Goal: Task Accomplishment & Management: Use online tool/utility

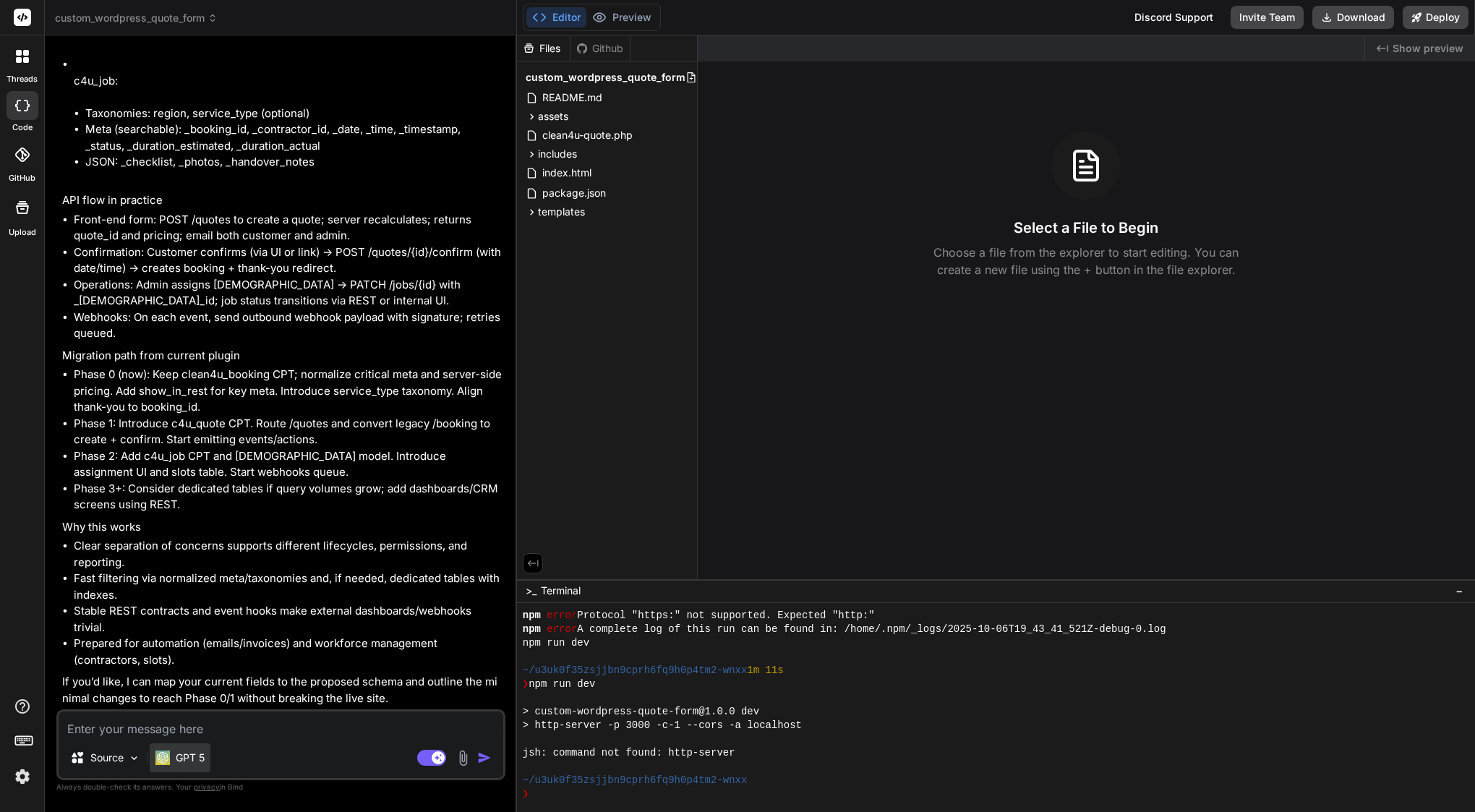
scroll to position [15154, 0]
click at [184, 755] on p "GPT 5" at bounding box center [190, 758] width 29 height 15
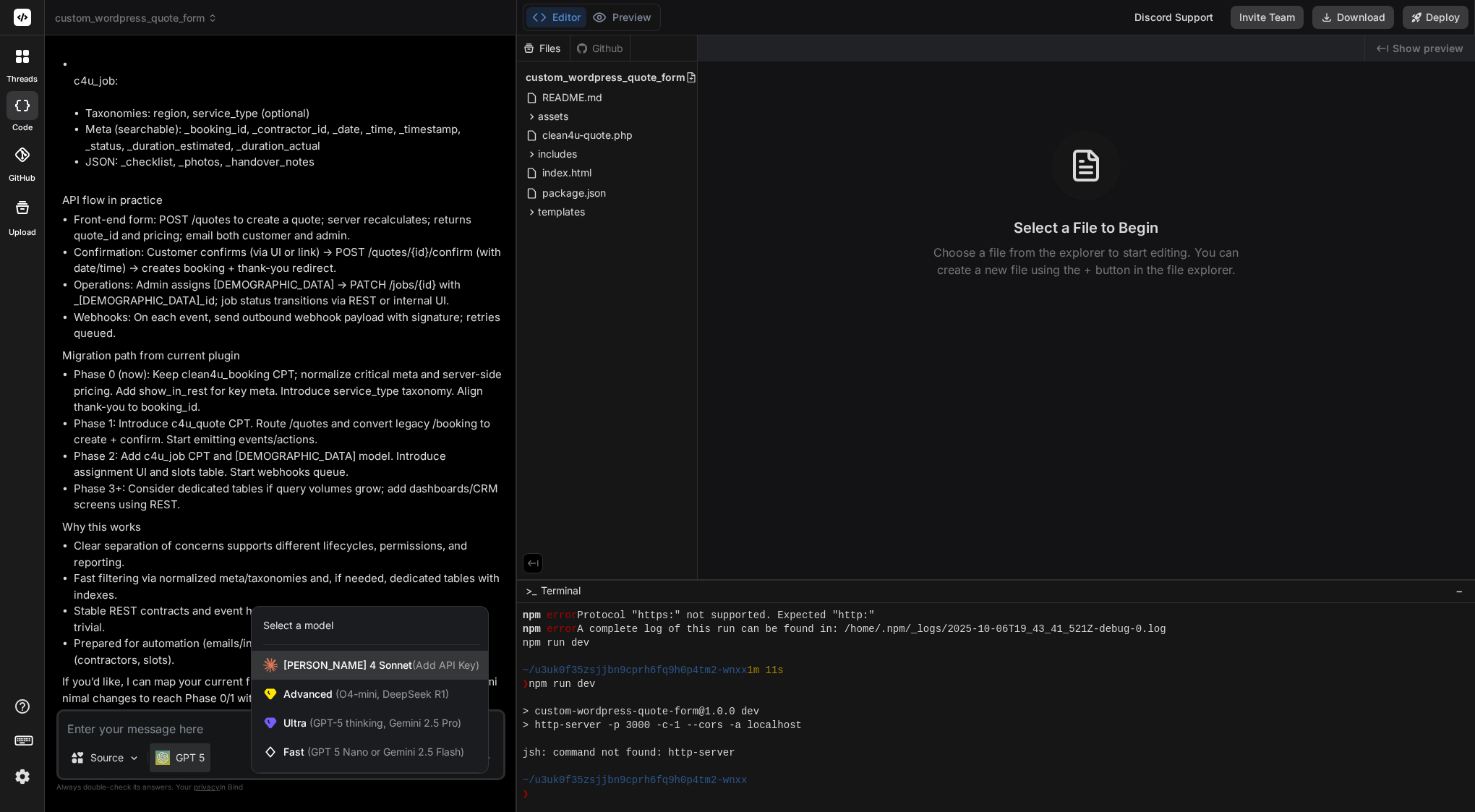
click at [324, 667] on span "[PERSON_NAME] 4 Sonnet (Add API Key)" at bounding box center [382, 665] width 196 height 15
type textarea "x"
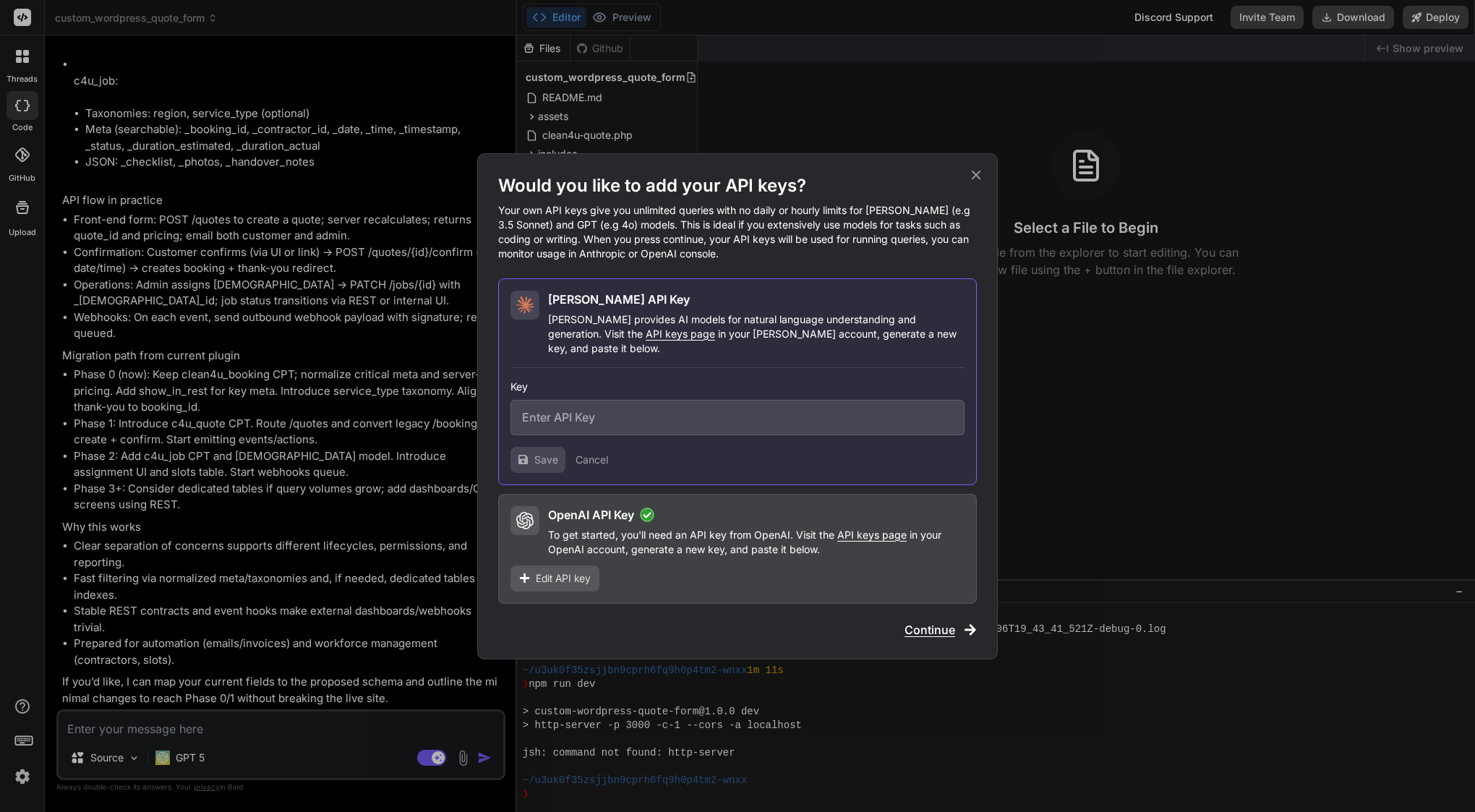
click at [668, 403] on input "text" at bounding box center [738, 417] width 454 height 36
paste input "sk-ant-api03-K6mgjn3YDTtMihxe11rF9YKL1tCRIBGYhu5KVc7BSxU1UKlX4AGL96_CmP6rfkp9jA…"
type input "sk-ant-api03-K6mgjn3YDTtMihxe11rF9YKL1tCRIBGYhu5KVc7BSxU1UKlX4AGL96_CmP6rfkp9jA…"
click at [534, 447] on button "Save" at bounding box center [538, 460] width 55 height 26
click at [676, 417] on input "sk-ant-api03-K6mgjn3YDTtMihxe11rF9YKL1tCRIBGYhu5KVc7BSxU1UKlX4AGL96_CmP6rfkp9jA…" at bounding box center [738, 417] width 454 height 36
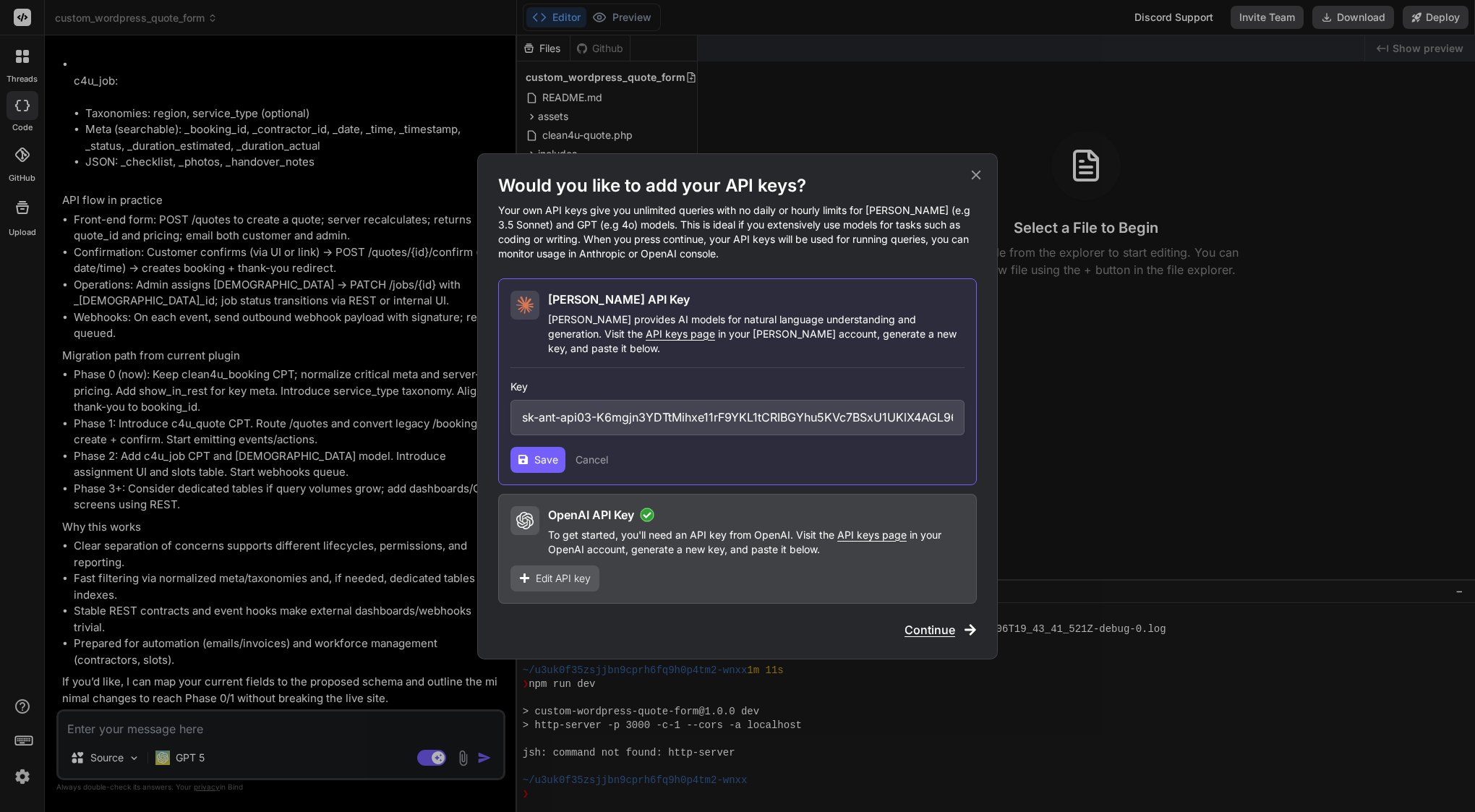
click at [676, 417] on input "sk-ant-api03-K6mgjn3YDTtMihxe11rF9YKL1tCRIBGYhu5KVc7BSxU1UKlX4AGL96_CmP6rfkp9jA…" at bounding box center [738, 417] width 454 height 36
paste input "sk-ant-api03-J_e_nEeXLZ_pHnXGPK7Zp9NPNduzznAOdHQzvxg-hlV94Q_r3FP_LrmBGkdFL7RAwt…"
type input "sk-ant-api03-J_e_nEeXLZ_pHnXGPK7Zp9NPNduzznAOdHQzvxg-hlV94Q_r3FP_LrmBGkdFL7RAwt…"
click at [550, 453] on span "Save" at bounding box center [546, 460] width 24 height 15
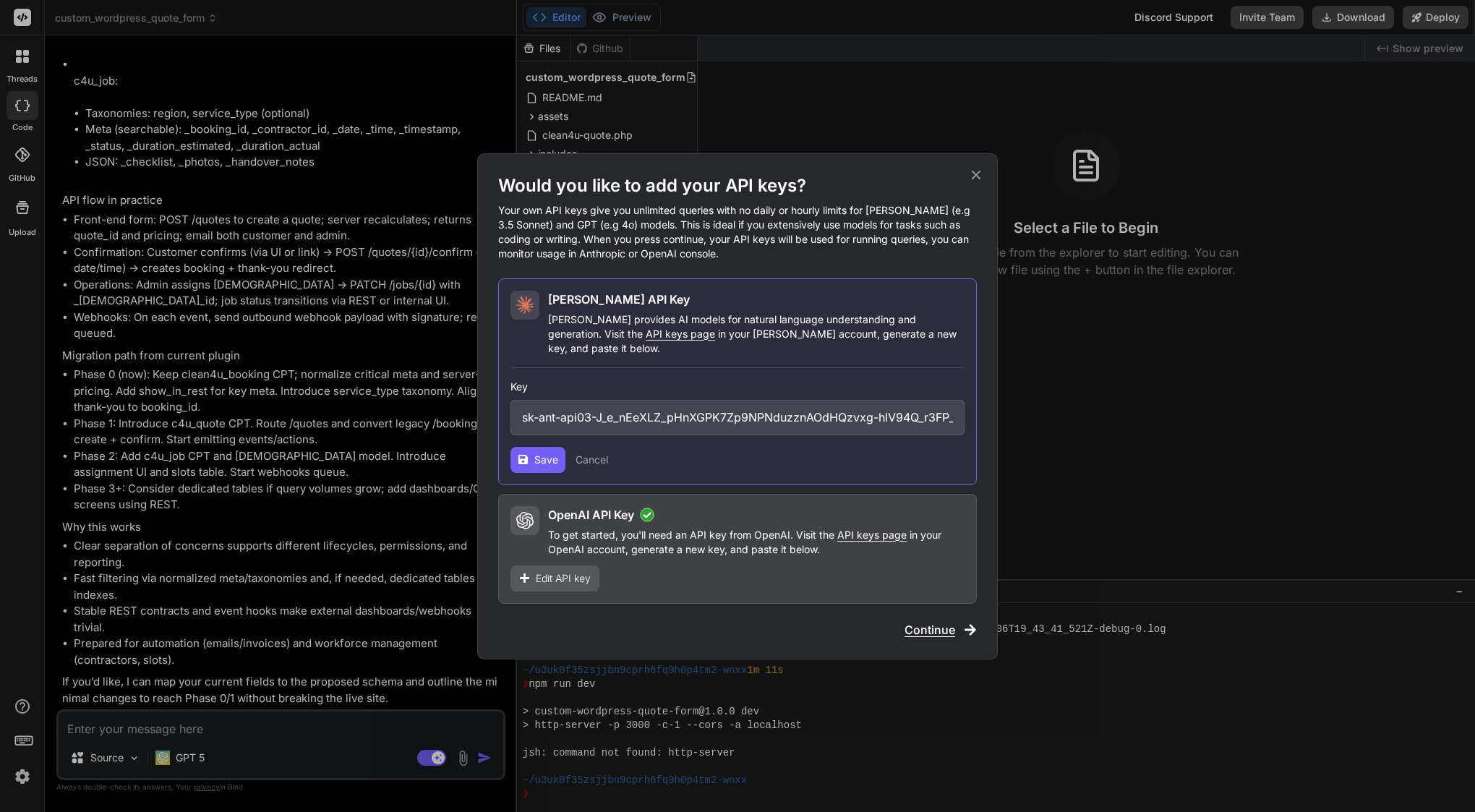
click at [539, 453] on span "Save" at bounding box center [546, 460] width 24 height 15
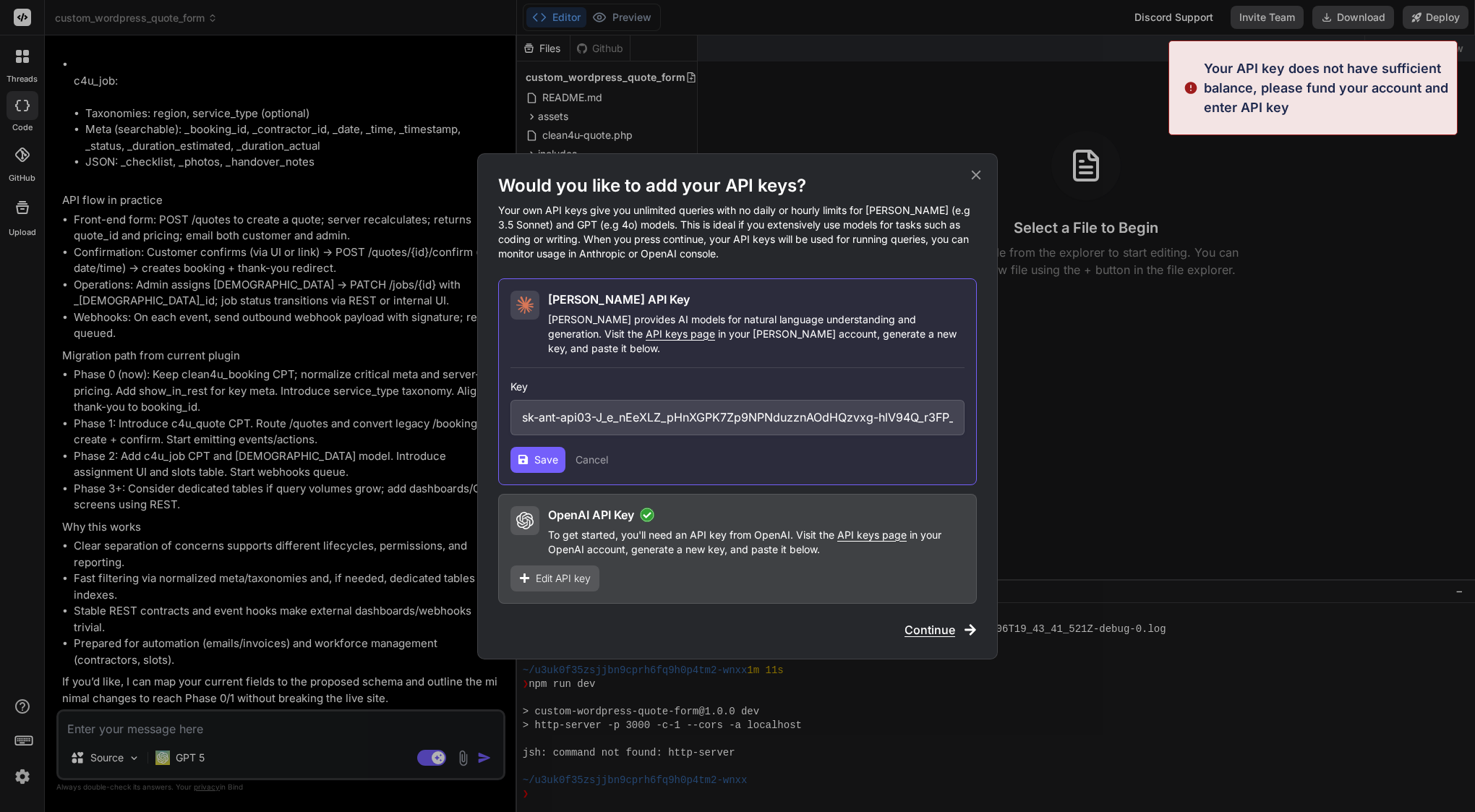
click at [976, 180] on icon at bounding box center [976, 175] width 16 height 16
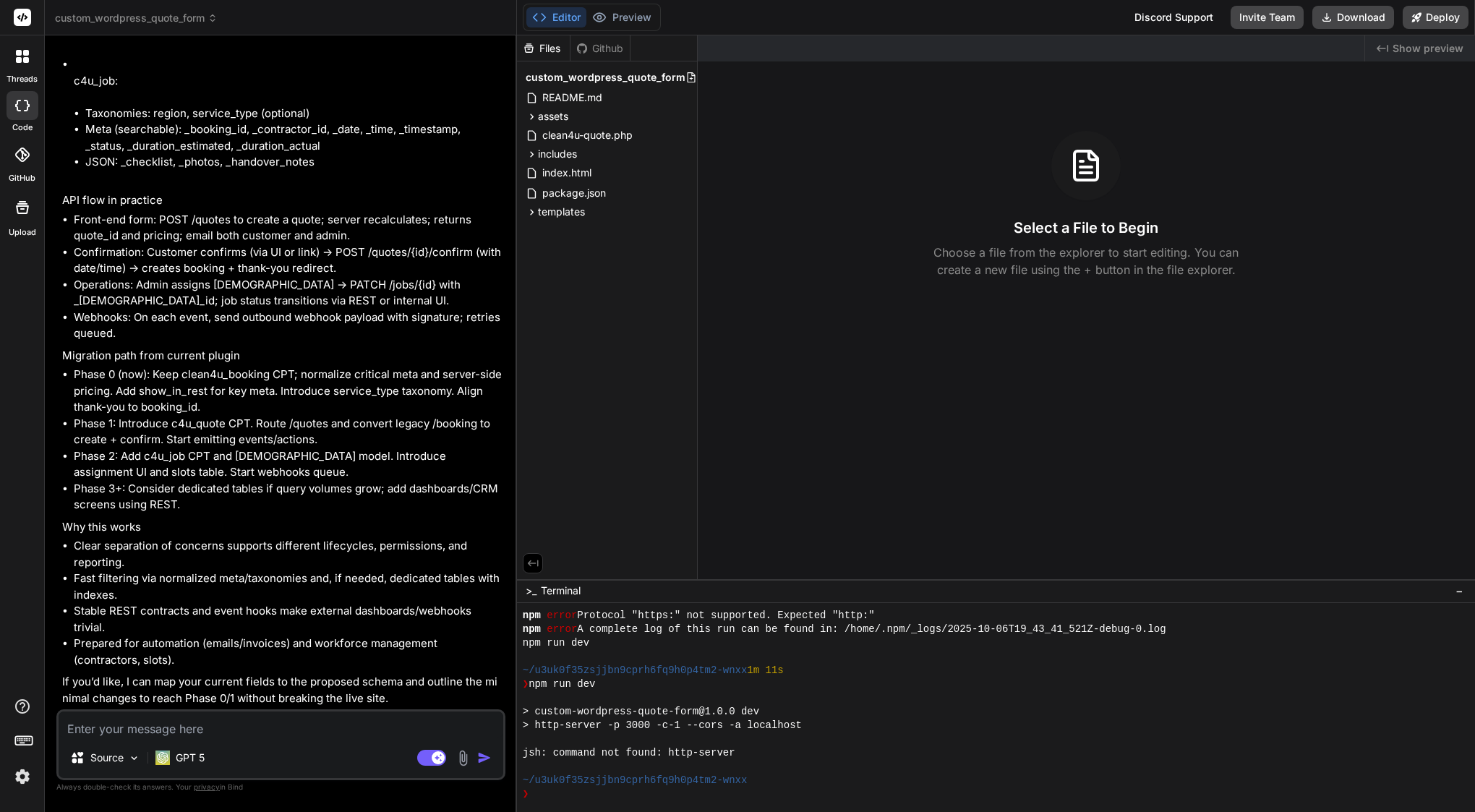
click at [19, 769] on img at bounding box center [23, 776] width 25 height 25
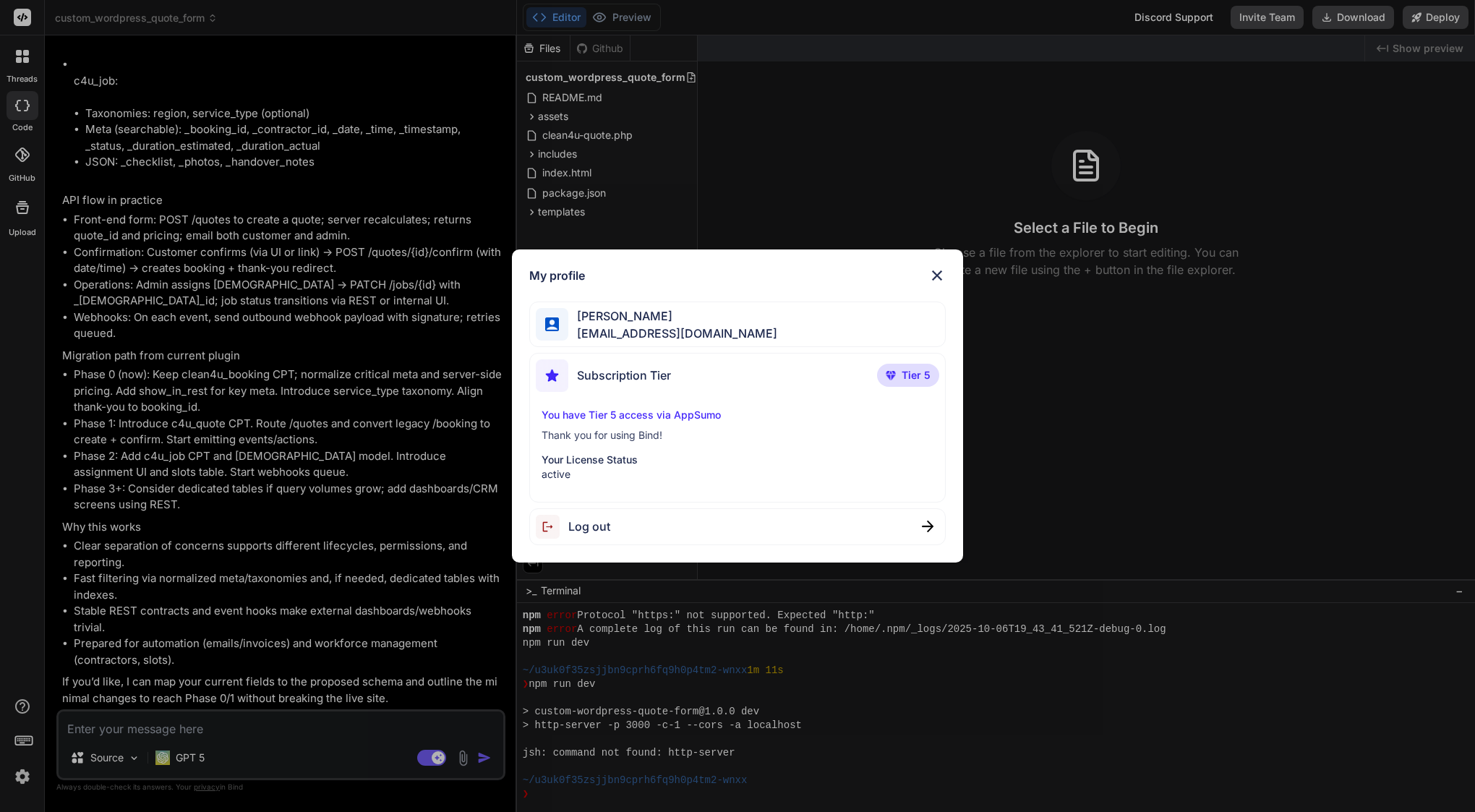
click at [598, 533] on span "Log out" at bounding box center [589, 526] width 42 height 17
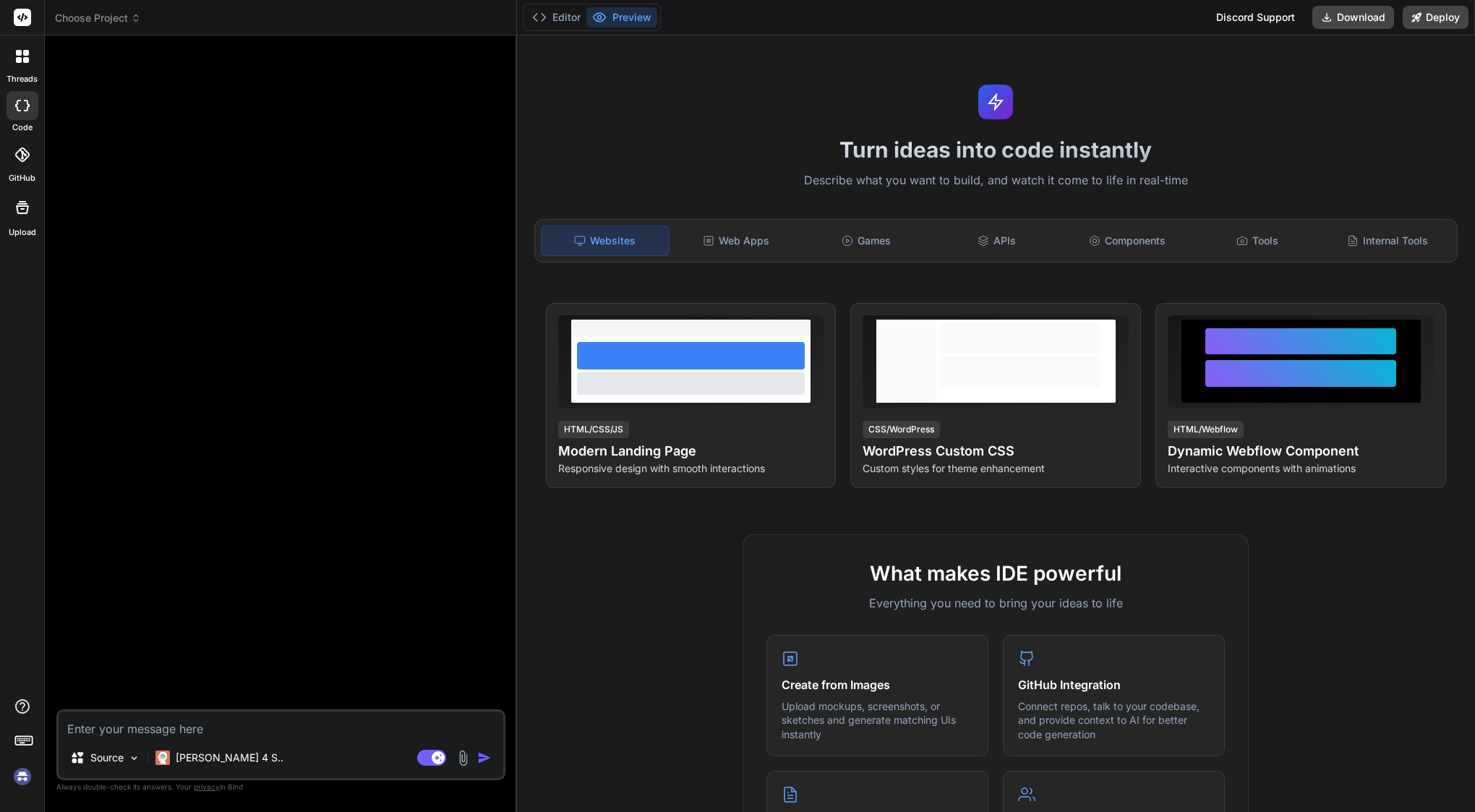
scroll to position [1030, 0]
click at [20, 771] on img at bounding box center [23, 776] width 25 height 25
click at [171, 753] on div "[PERSON_NAME] 4 S.." at bounding box center [219, 758] width 128 height 15
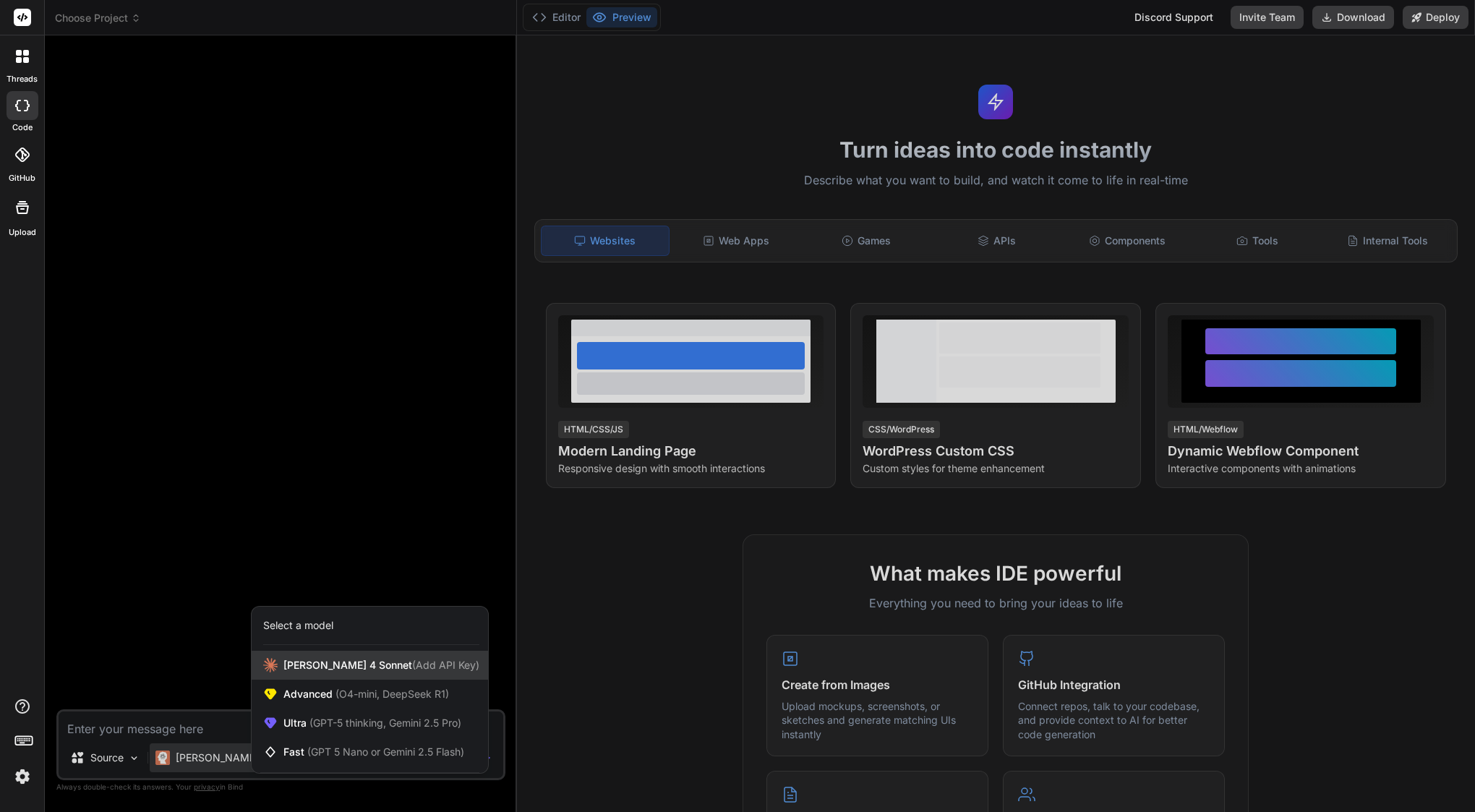
click at [351, 668] on span "[PERSON_NAME] 4 Sonnet (Add API Key)" at bounding box center [382, 665] width 196 height 15
type textarea "x"
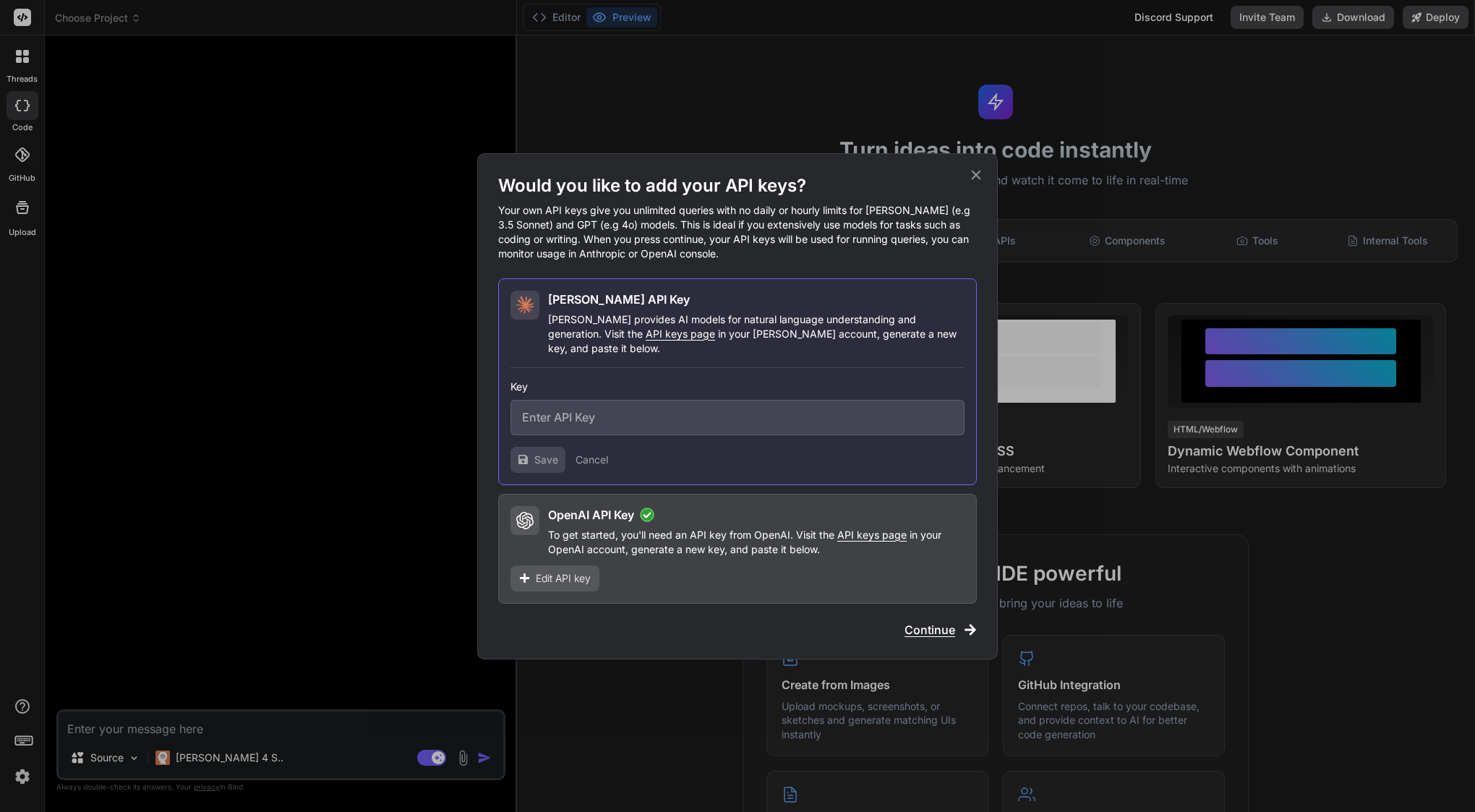
click at [614, 400] on input "text" at bounding box center [738, 417] width 454 height 36
paste input "sk-ant-api03-J_e_nEeXLZ_pHnXGPK7Zp9NPNduzznAOdHQzvxg-hlV94Q_r3FP_LrmBGkdFL7RAwt…"
type input "sk-ant-api03-J_e_nEeXLZ_pHnXGPK7Zp9NPNduzznAOdHQzvxg-hlV94Q_r3FP_LrmBGkdFL7RAwt…"
click at [543, 453] on span "Save" at bounding box center [546, 460] width 24 height 15
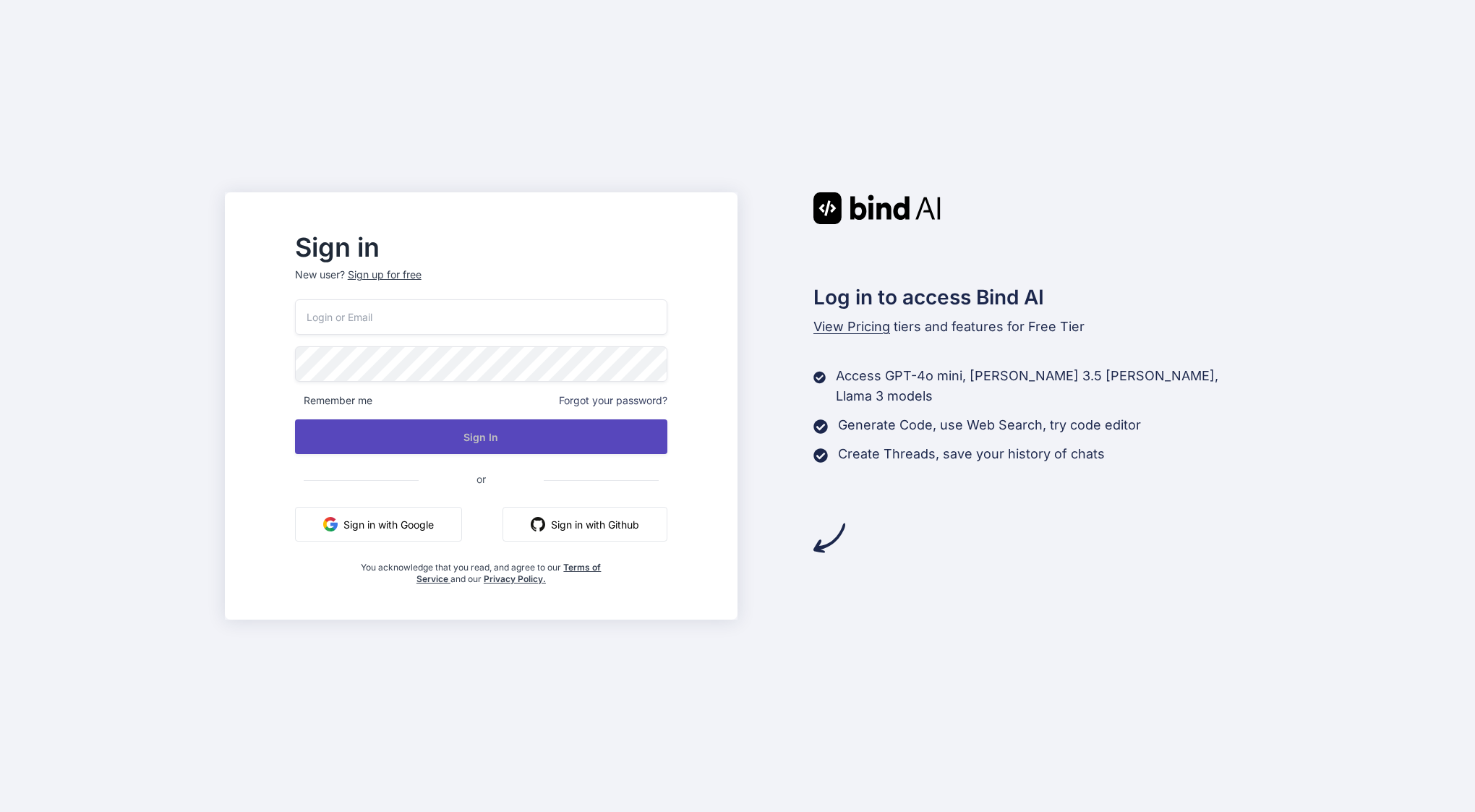
click at [502, 437] on button "Sign In" at bounding box center [481, 437] width 372 height 35
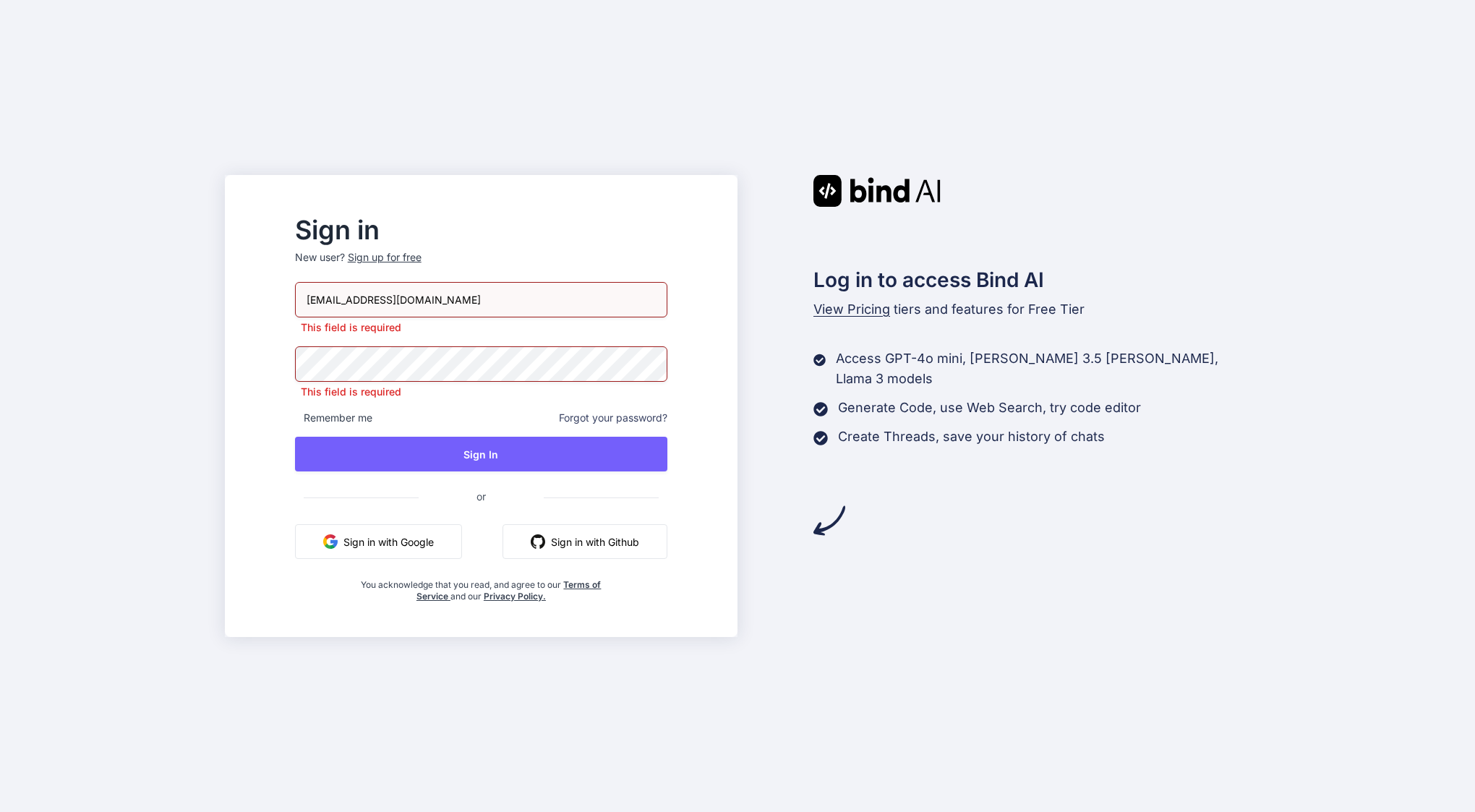
type input "[EMAIL_ADDRESS][DOMAIN_NAME]"
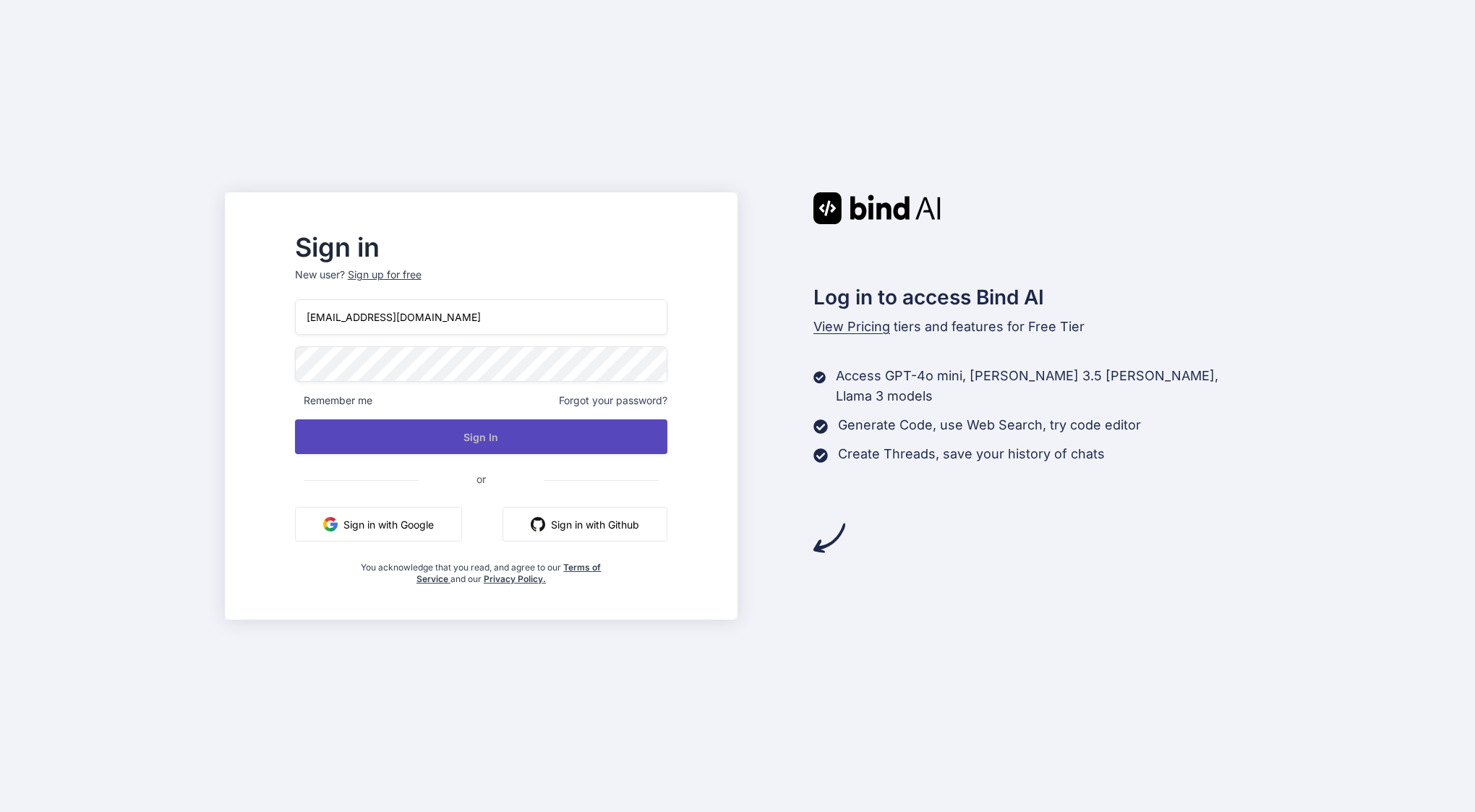
click at [486, 448] on button "Sign In" at bounding box center [481, 437] width 372 height 35
